Goal: Task Accomplishment & Management: Manage account settings

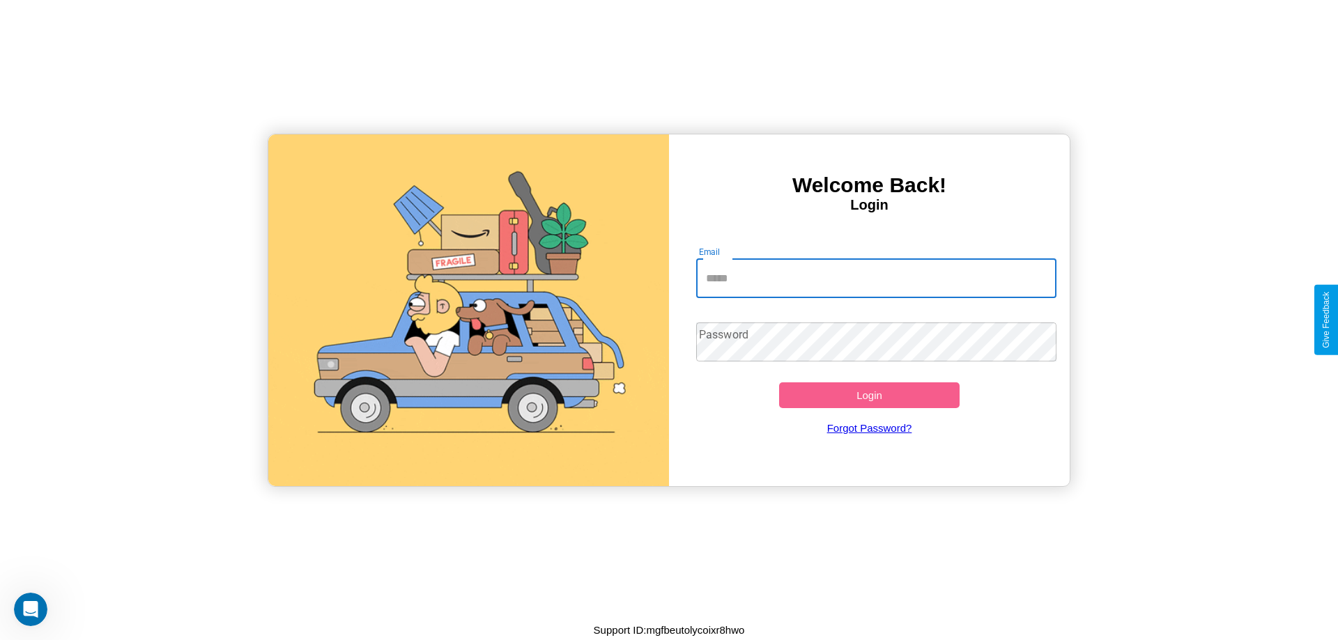
click at [876, 278] on input "Email" at bounding box center [876, 278] width 361 height 39
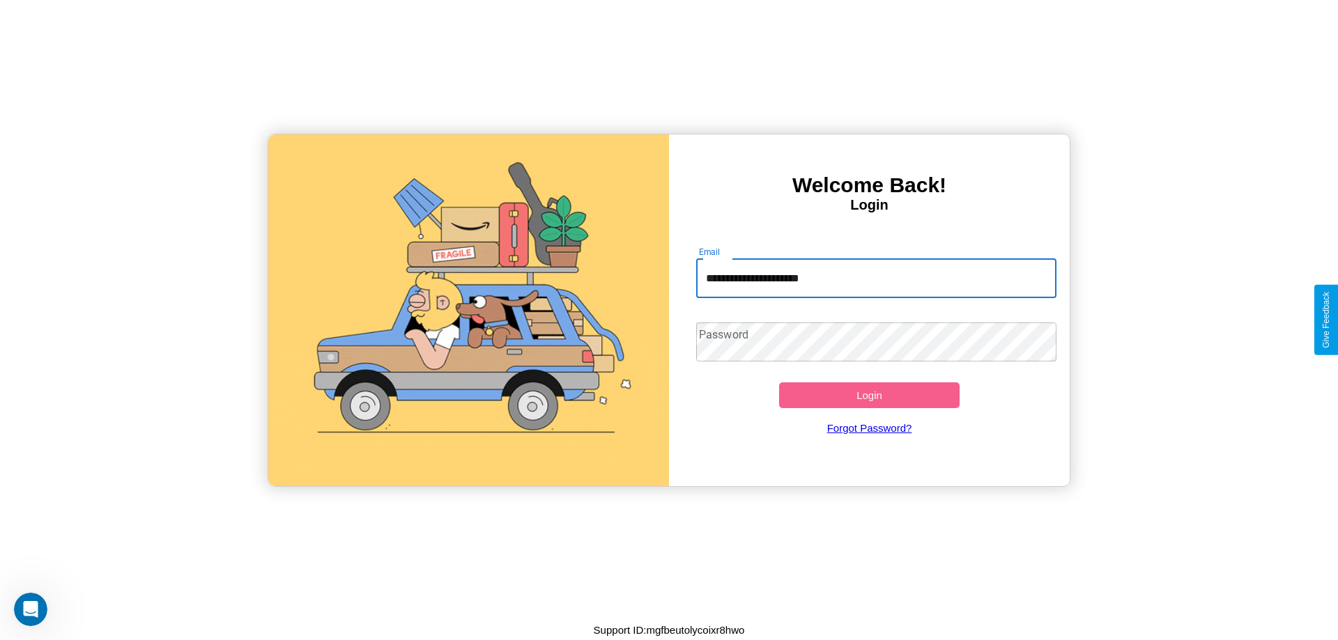
type input "**********"
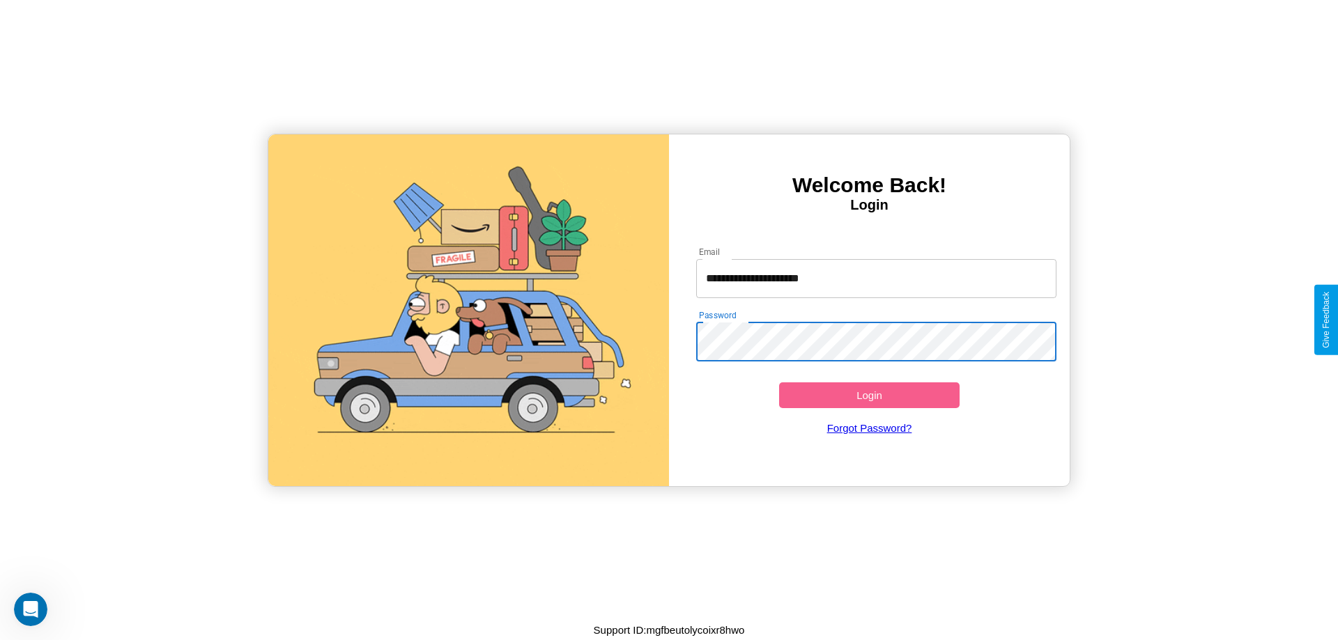
click at [869, 395] on button "Login" at bounding box center [869, 396] width 180 height 26
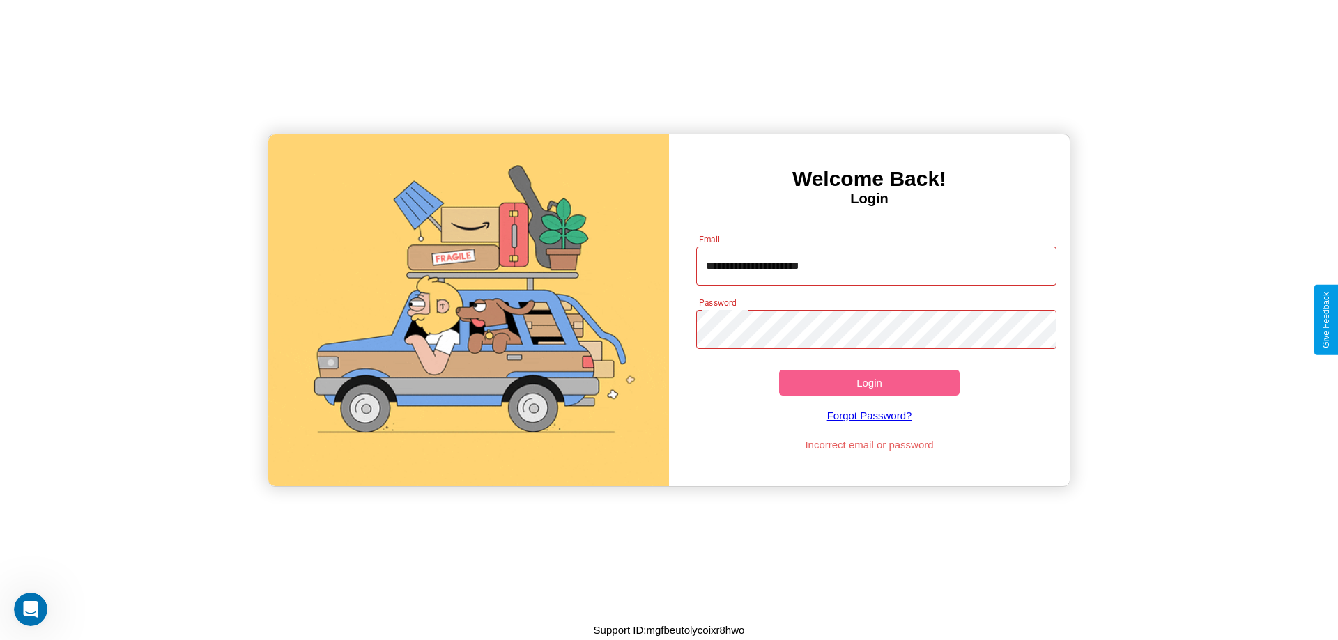
click at [869, 383] on button "Login" at bounding box center [869, 383] width 180 height 26
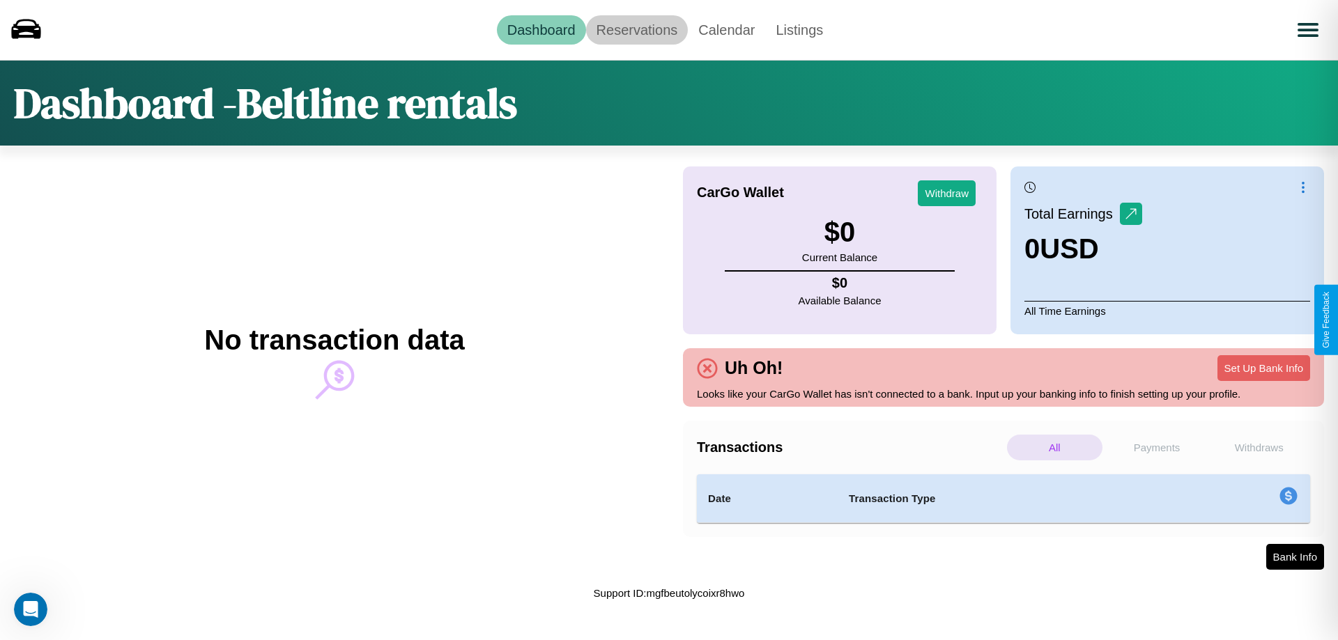
click at [636, 29] on link "Reservations" at bounding box center [637, 29] width 102 height 29
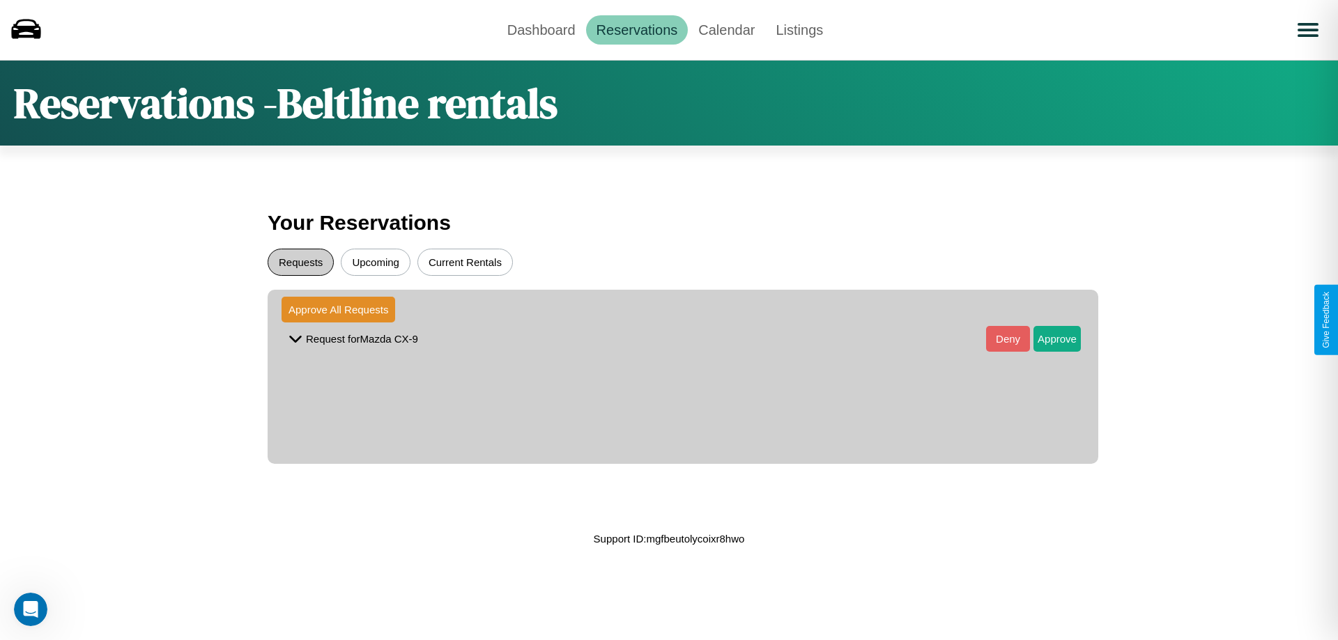
click at [300, 262] on button "Requests" at bounding box center [301, 262] width 66 height 27
click at [1047, 339] on button "Approve" at bounding box center [1056, 339] width 47 height 26
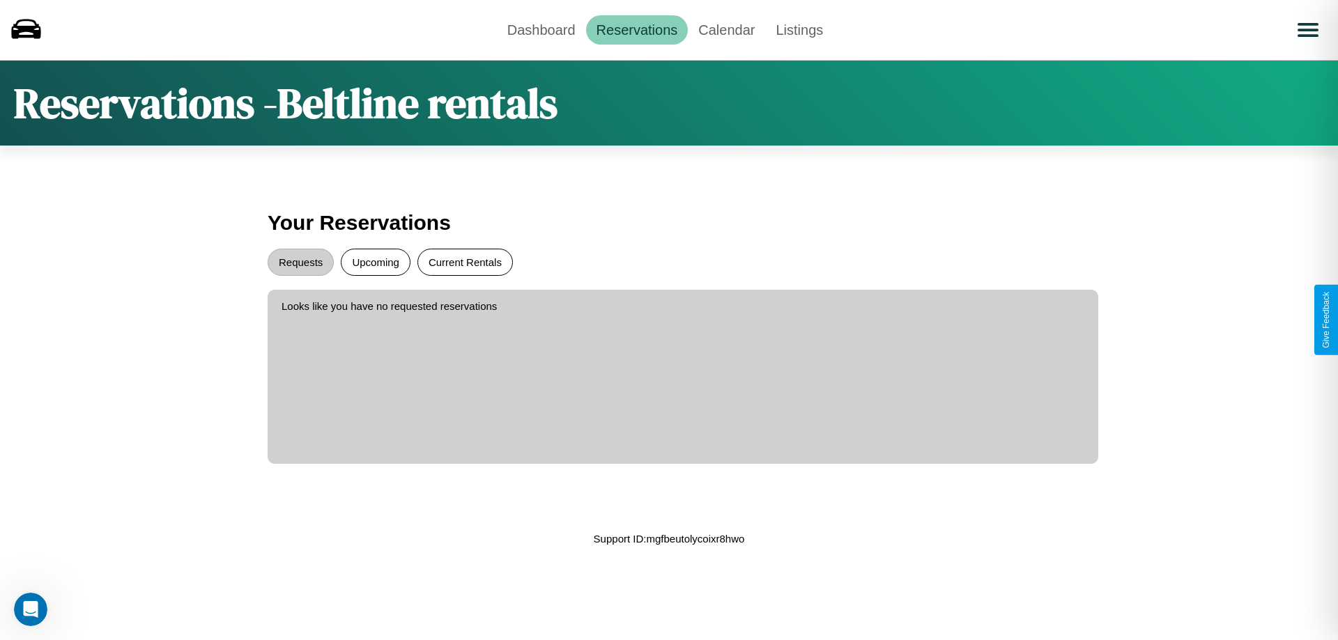
click at [465, 262] on button "Current Rentals" at bounding box center [464, 262] width 95 height 27
click at [726, 29] on link "Calendar" at bounding box center [726, 29] width 77 height 29
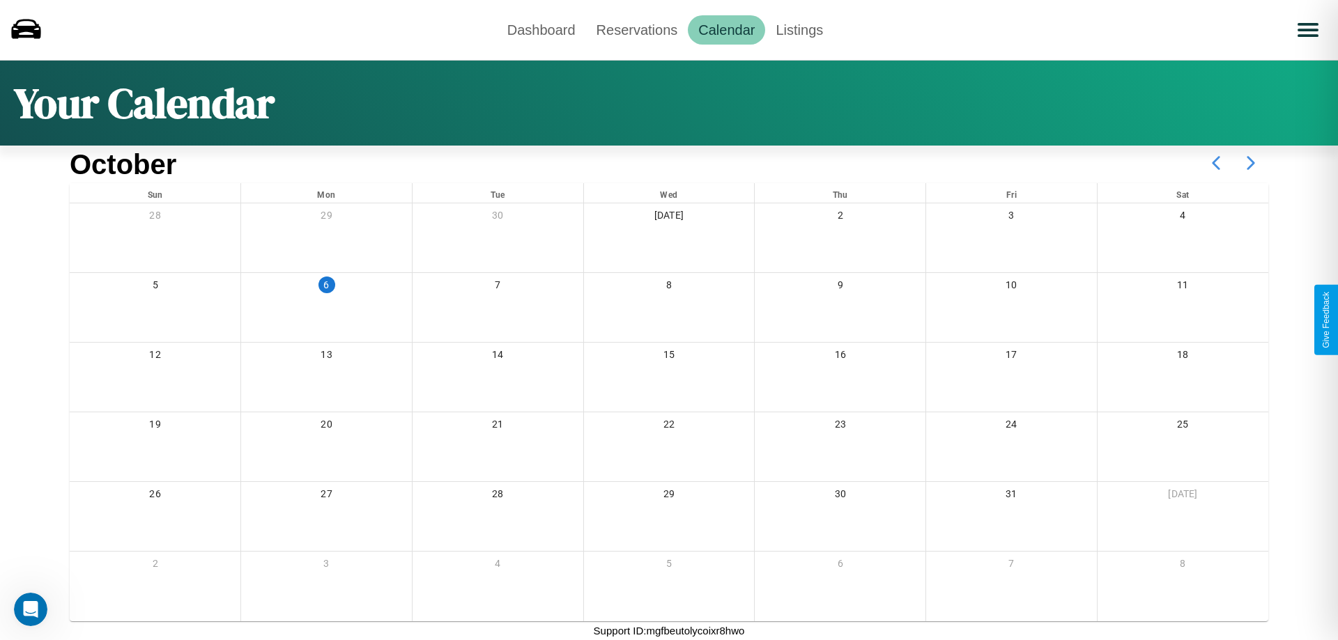
click at [1251, 163] on icon at bounding box center [1250, 163] width 35 height 35
click at [541, 29] on link "Dashboard" at bounding box center [541, 29] width 89 height 29
